Goal: Information Seeking & Learning: Learn about a topic

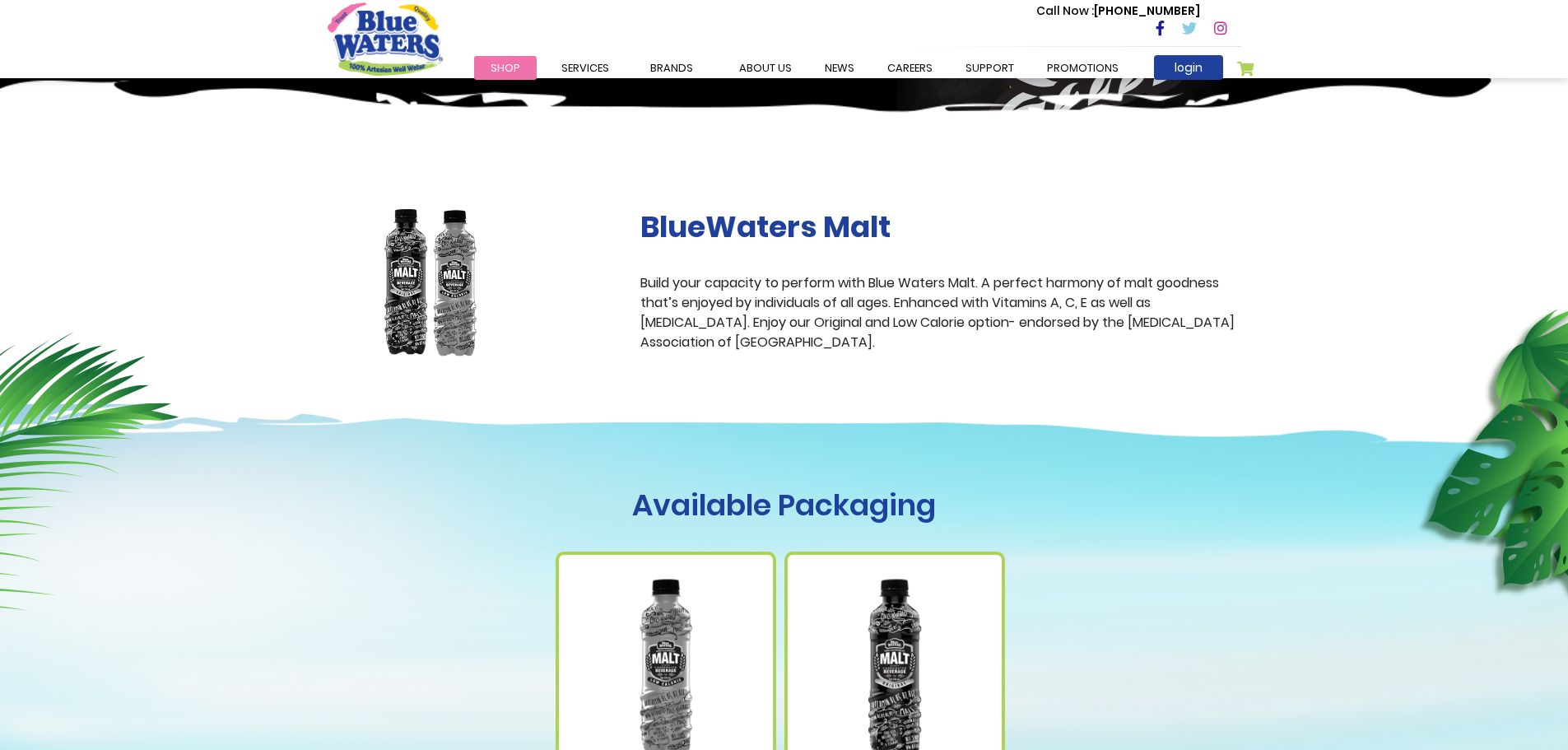
scroll to position [576, 0]
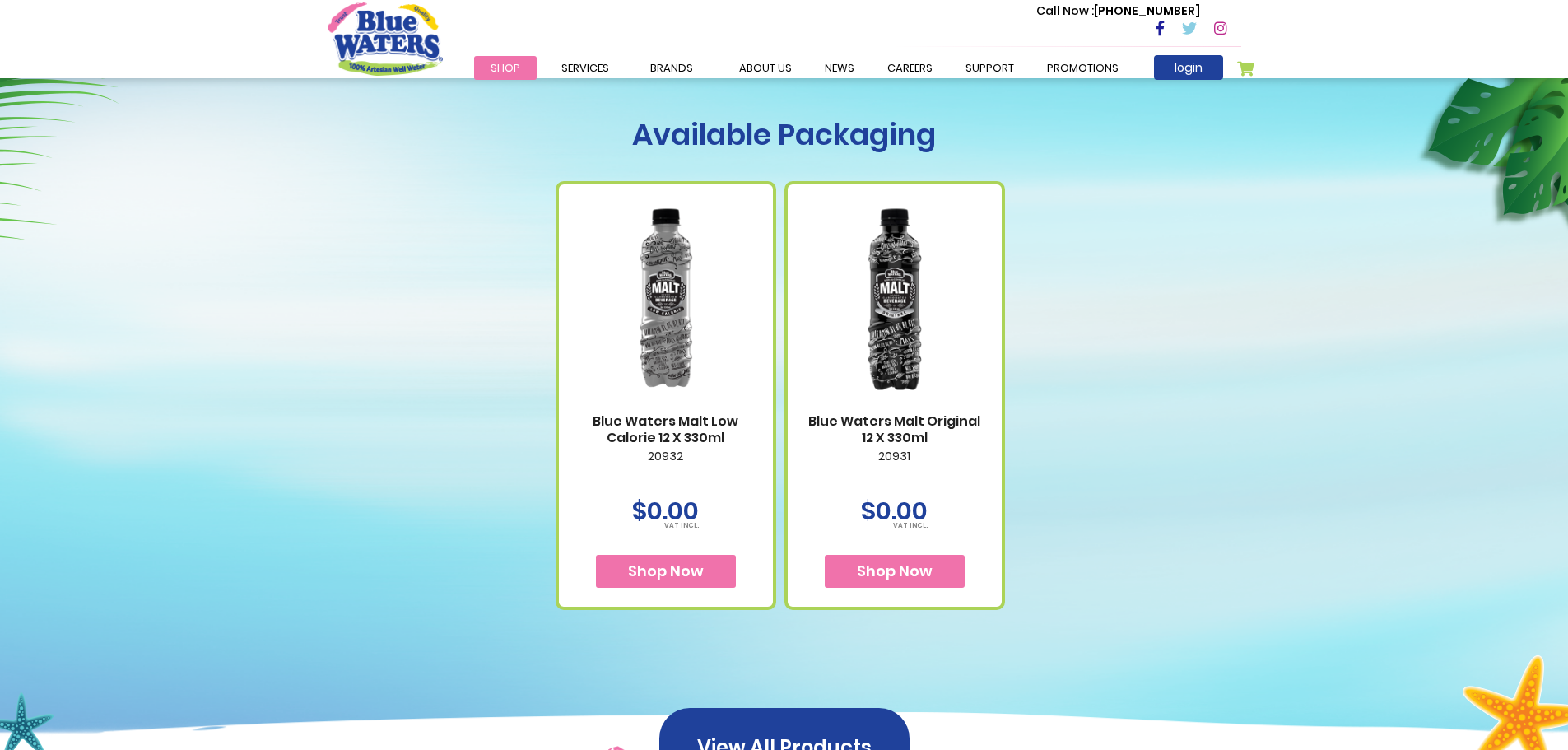
click at [681, 330] on img at bounding box center [666, 299] width 181 height 226
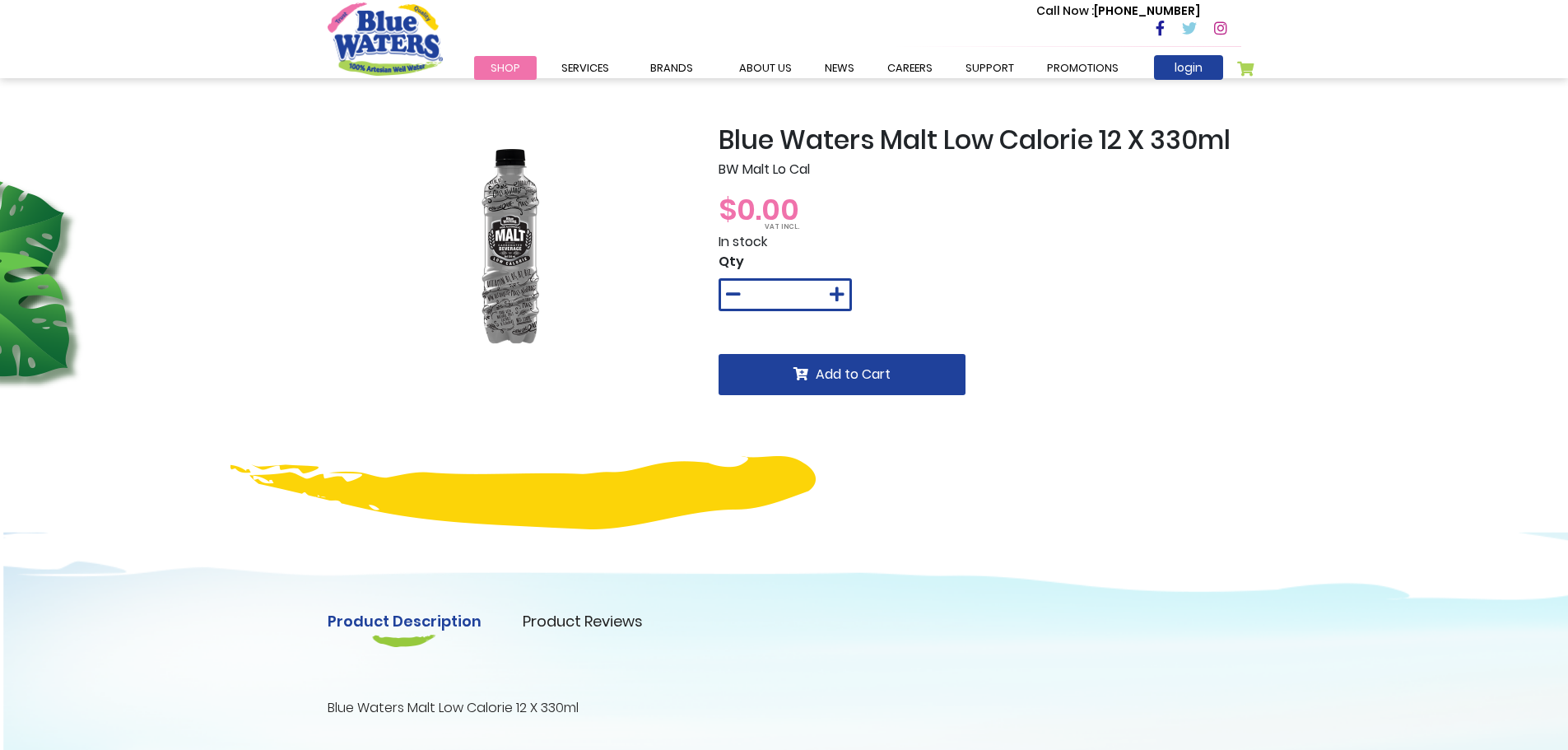
click at [529, 284] on img at bounding box center [511, 248] width 198 height 247
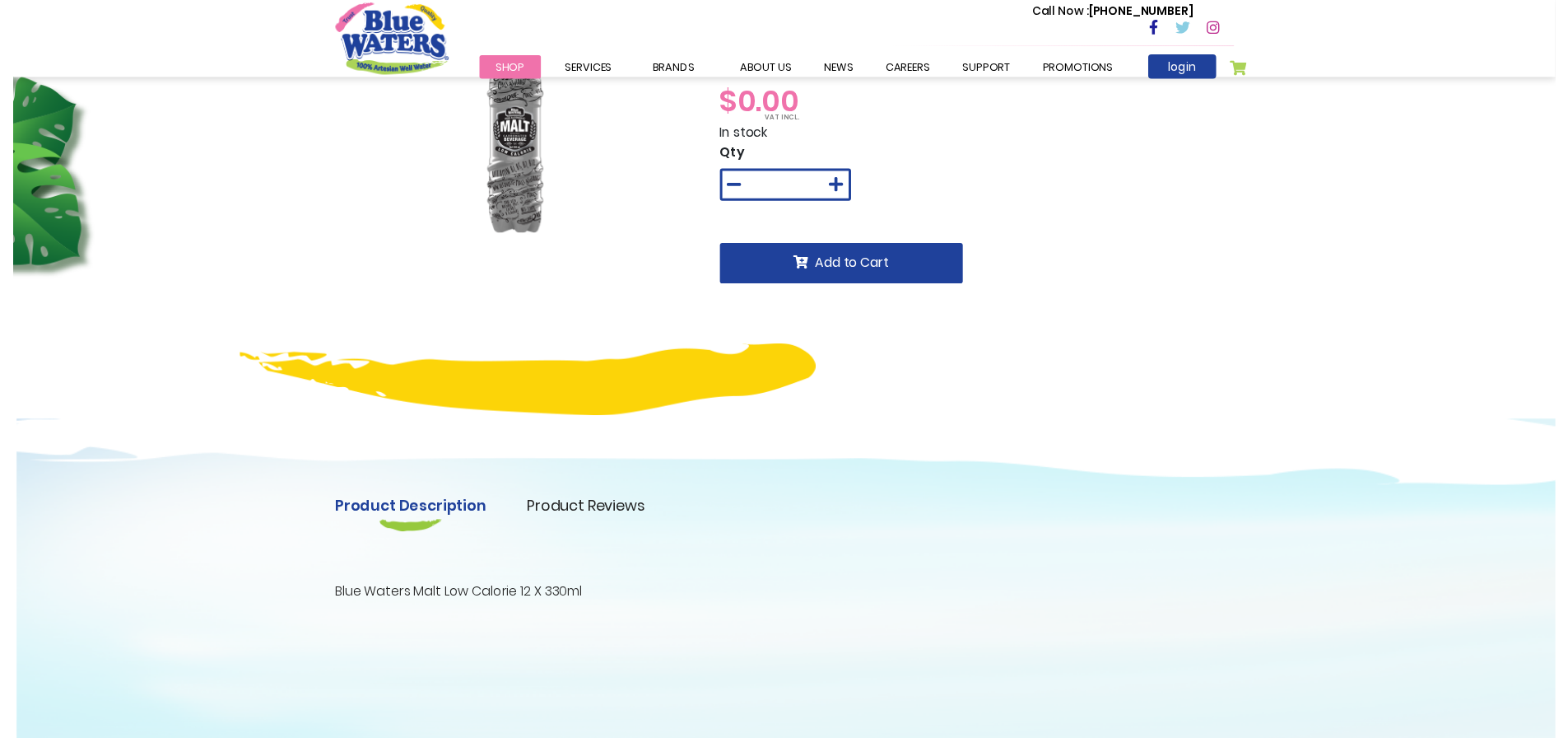
scroll to position [330, 0]
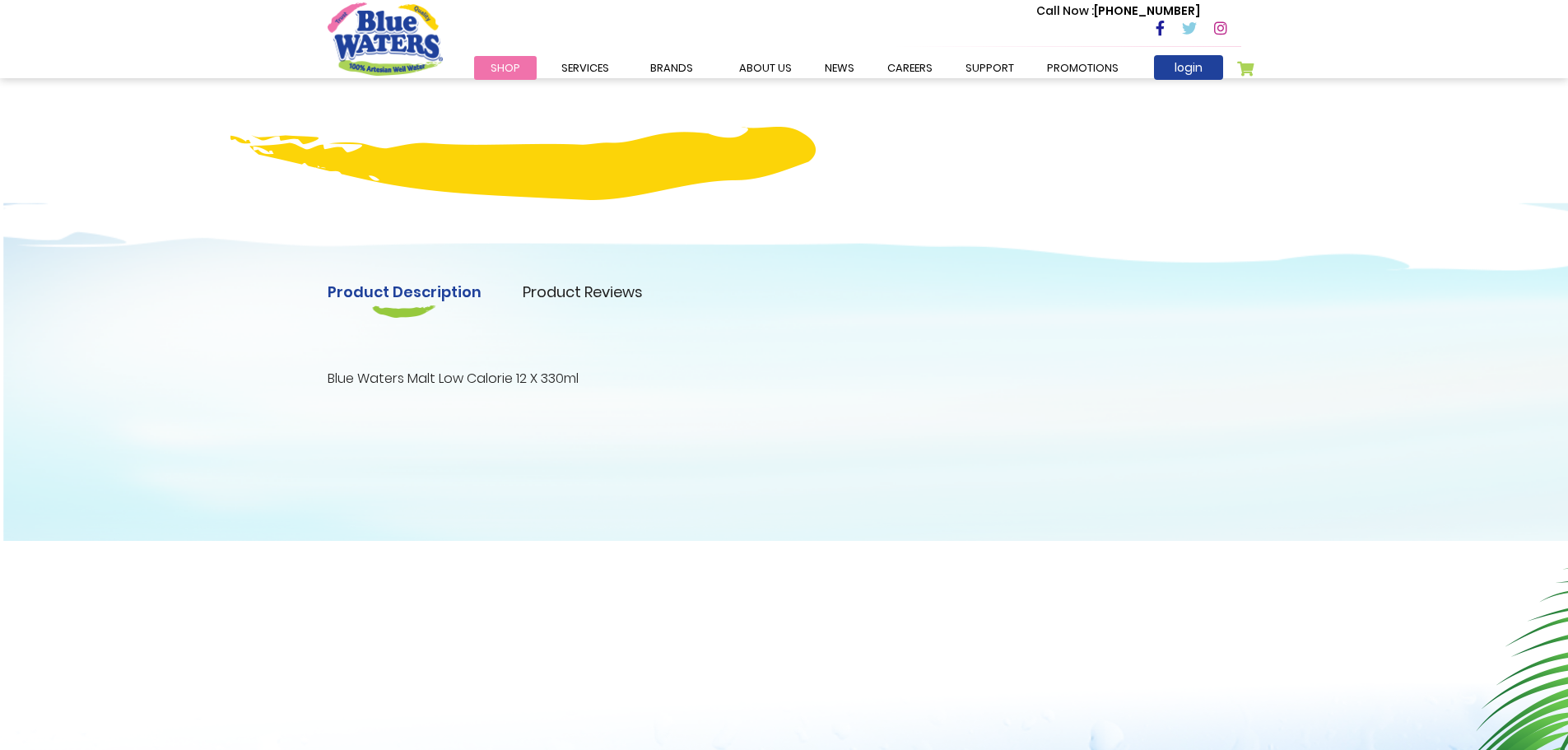
click at [566, 293] on link "Product Reviews" at bounding box center [582, 292] width 120 height 22
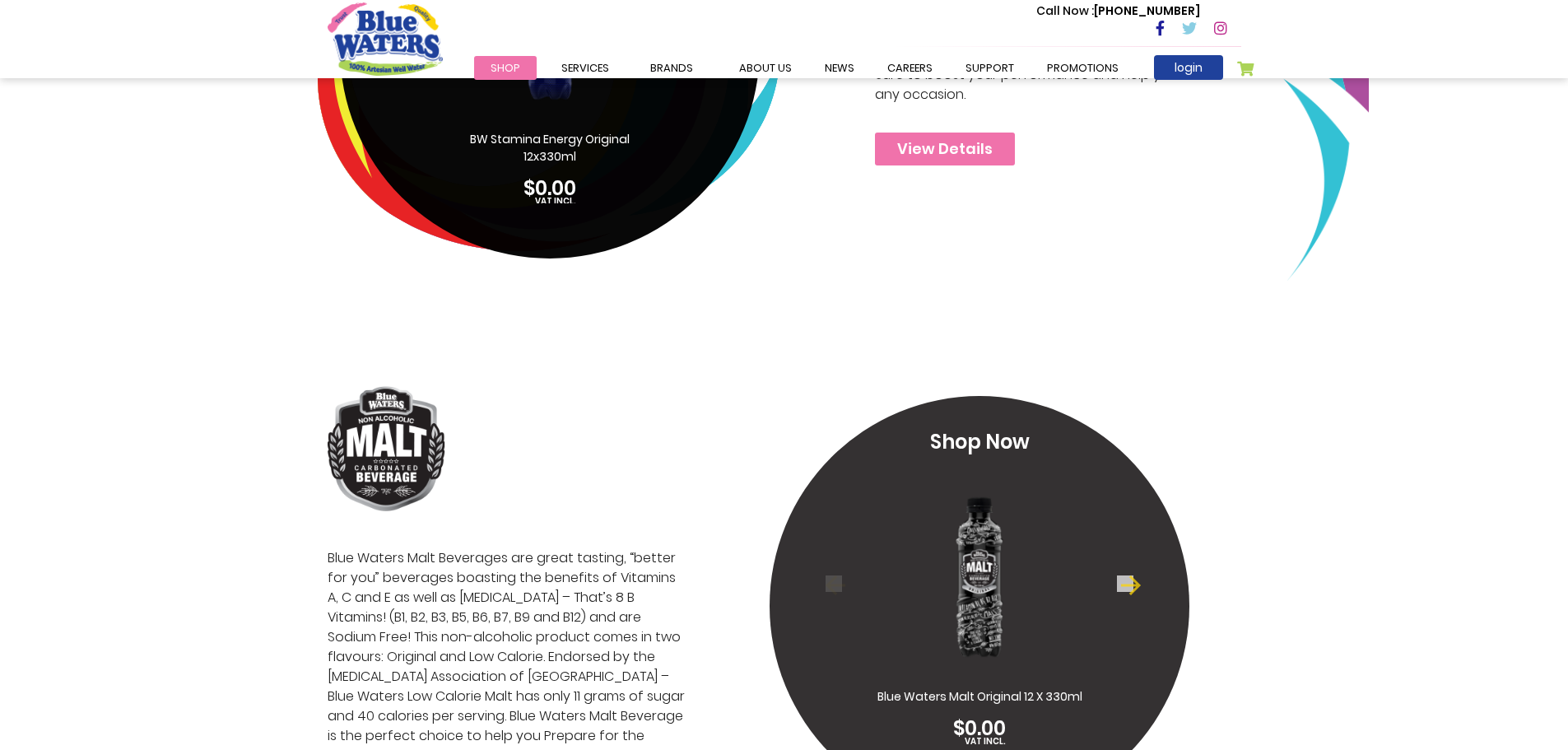
scroll to position [3870, 0]
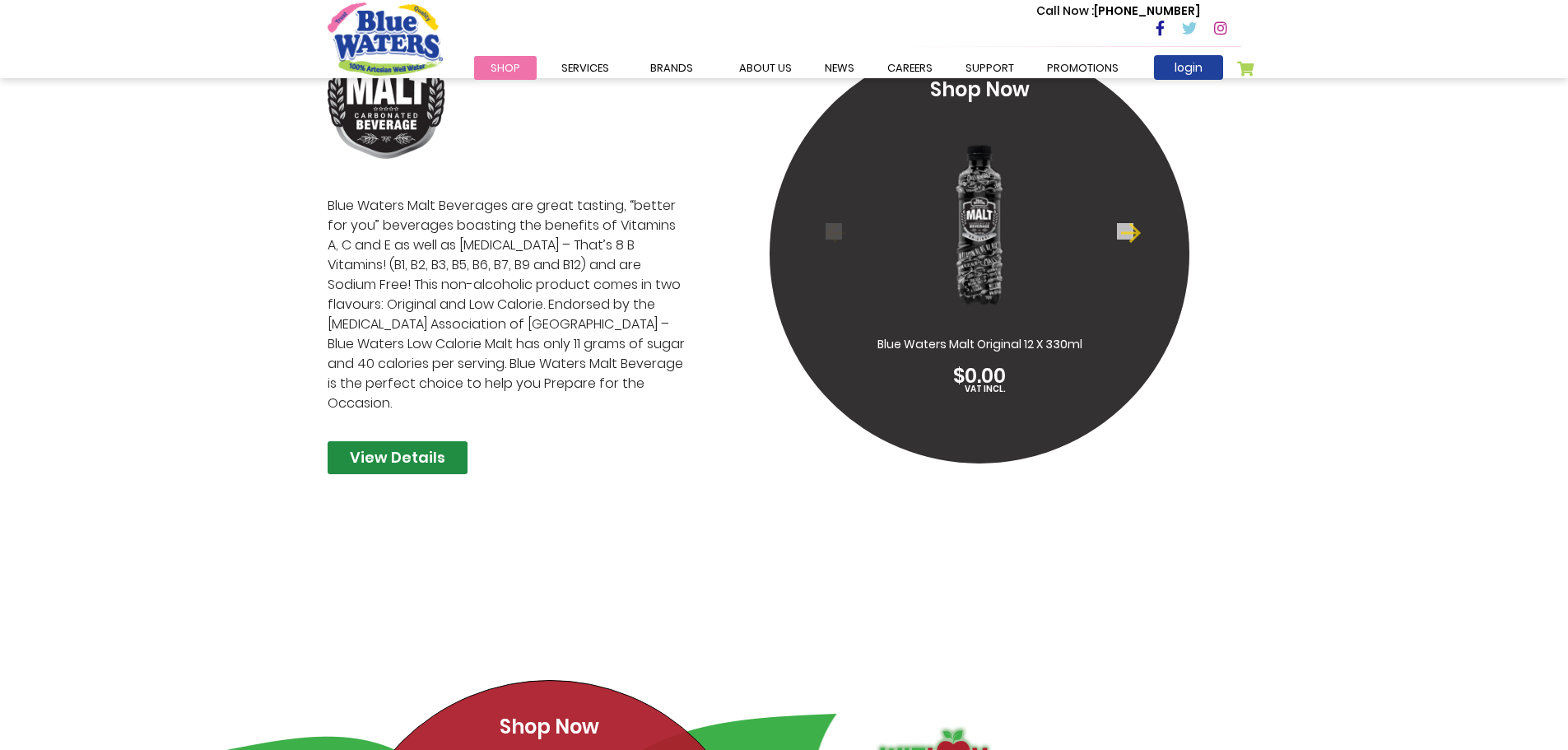
click at [362, 441] on link "View Details" at bounding box center [397, 458] width 140 height 33
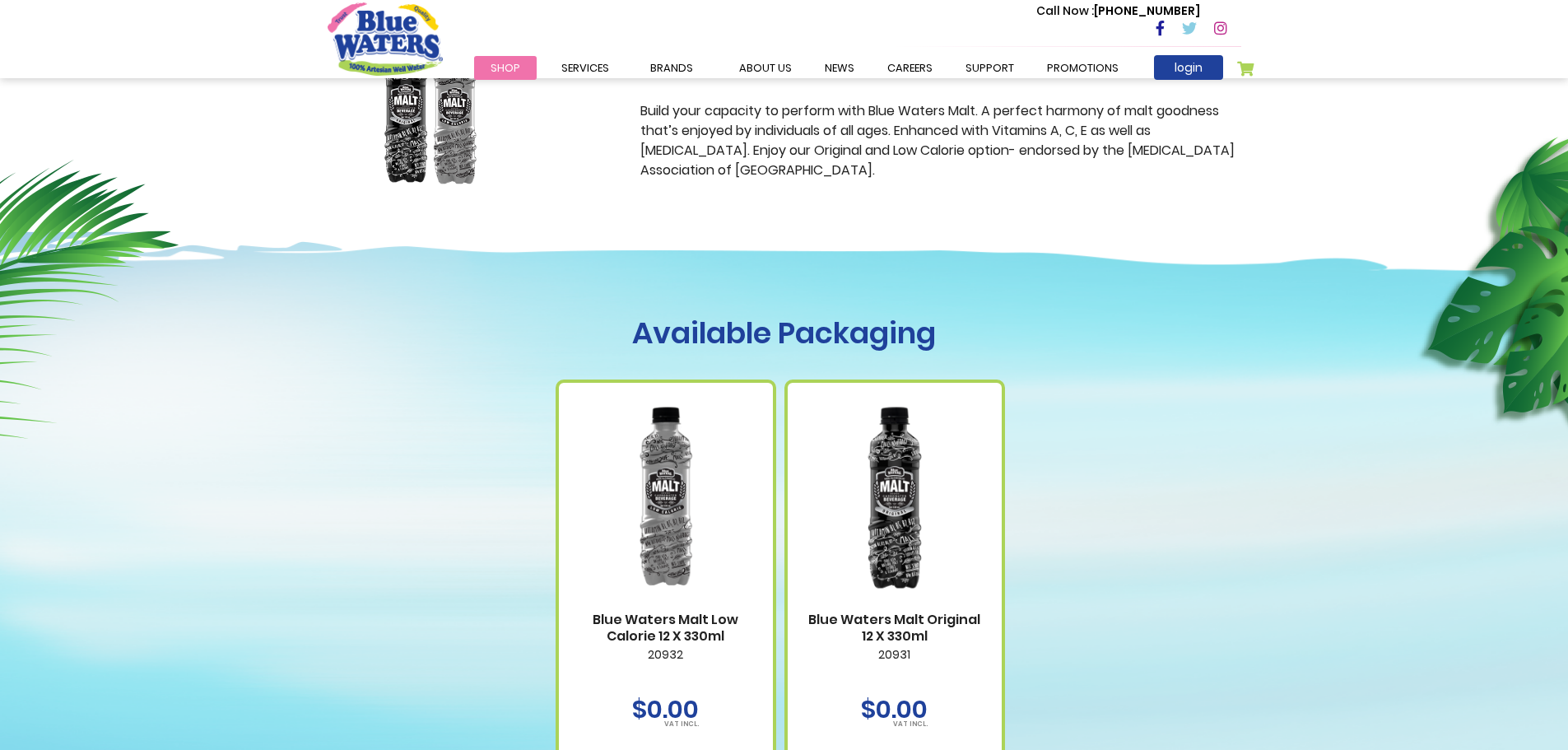
scroll to position [658, 0]
